Goal: Navigation & Orientation: Find specific page/section

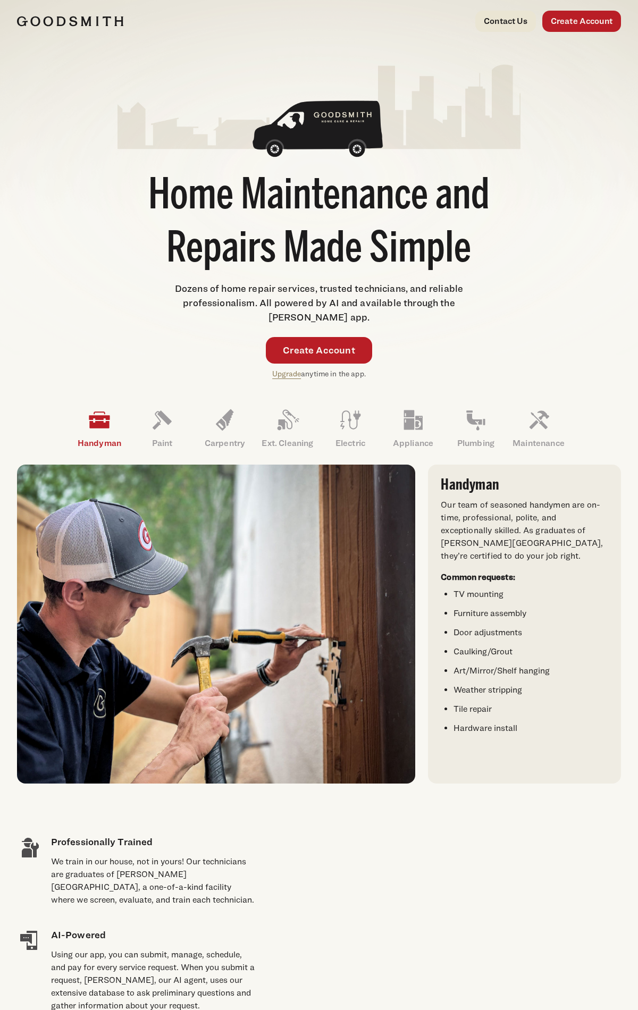
scroll to position [1900, 0]
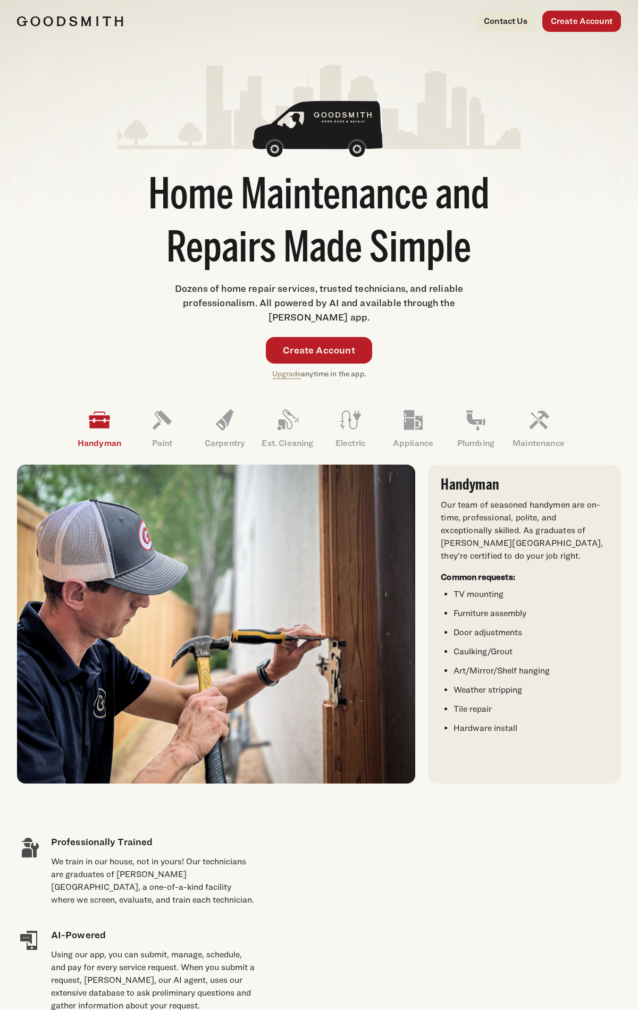
scroll to position [1900, 0]
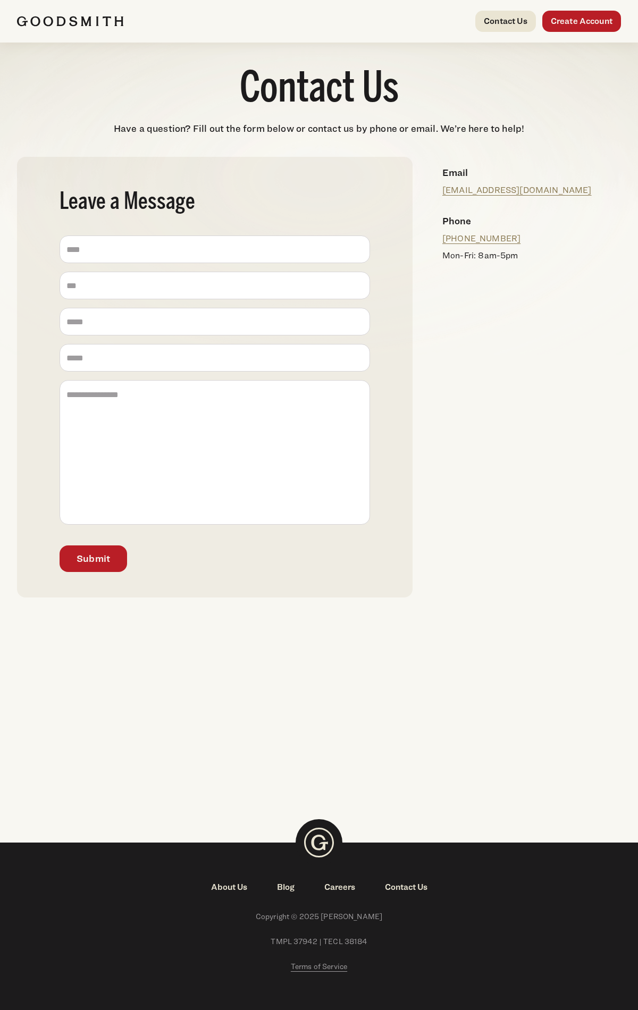
scroll to position [26, 0]
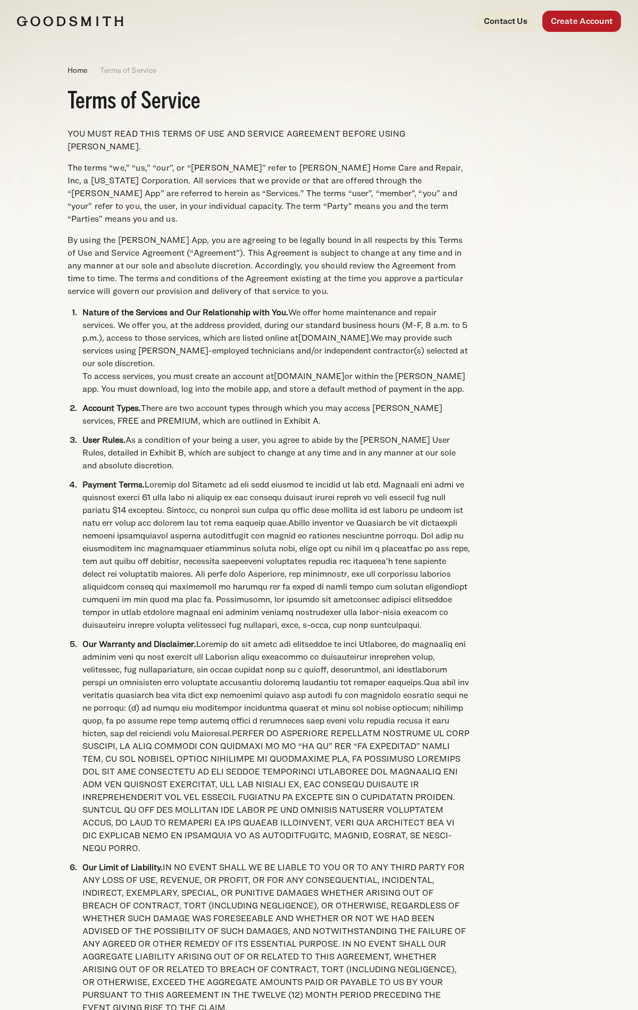
scroll to position [2583, 0]
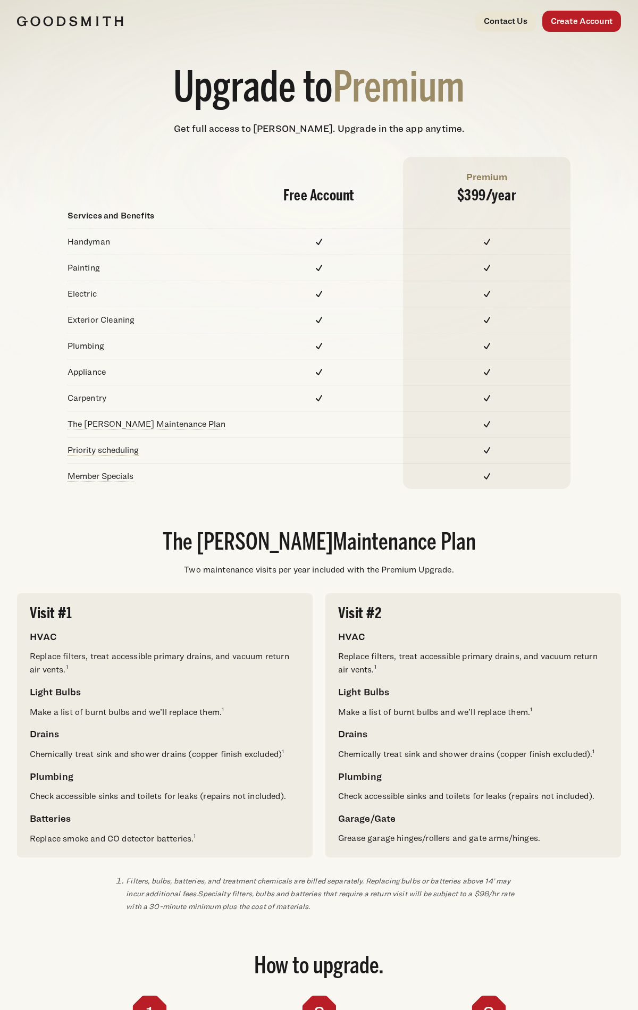
scroll to position [555, 0]
